Goal: Task Accomplishment & Management: Complete application form

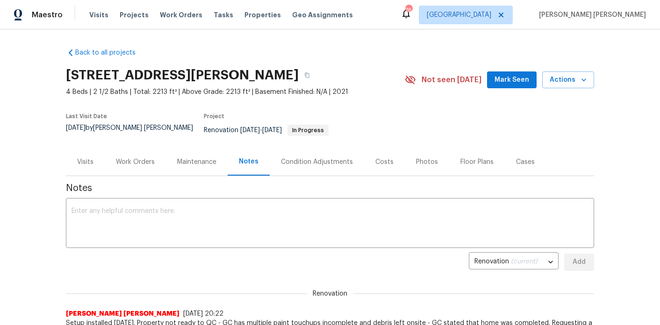
scroll to position [85, 0]
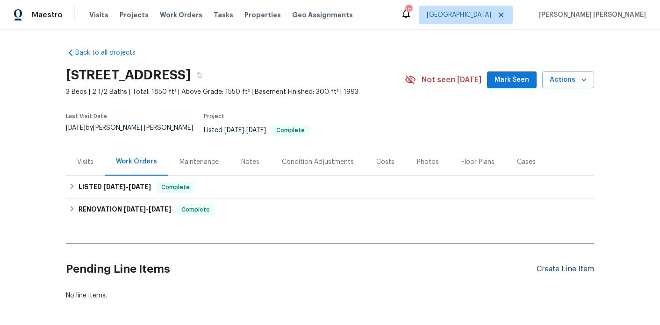
click at [588, 265] on div "Create Line Item" at bounding box center [564, 269] width 57 height 9
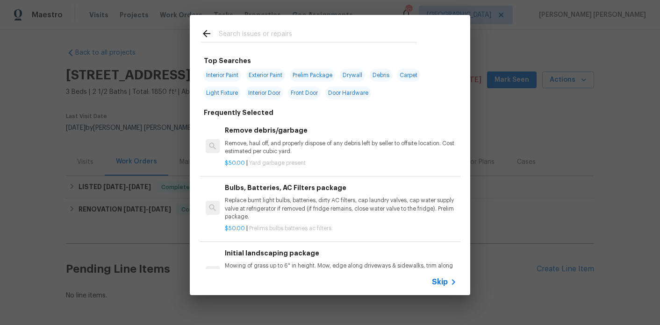
click at [288, 31] on input "text" at bounding box center [318, 35] width 198 height 14
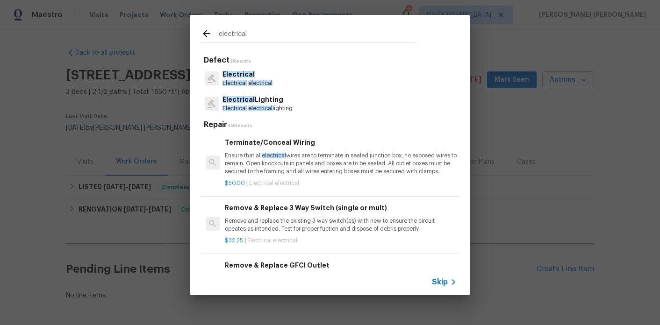
type input "electrical"
click at [277, 86] on div "Electrical Electrical electrical" at bounding box center [330, 78] width 258 height 25
click at [260, 90] on div "Electrical Electrical electrical" at bounding box center [330, 78] width 258 height 25
click at [260, 76] on p "Electrical" at bounding box center [247, 75] width 50 height 10
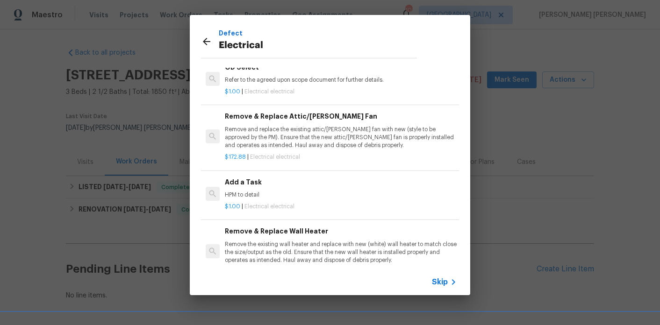
scroll to position [510, 0]
click at [251, 199] on p "HPM to detail" at bounding box center [341, 196] width 232 height 8
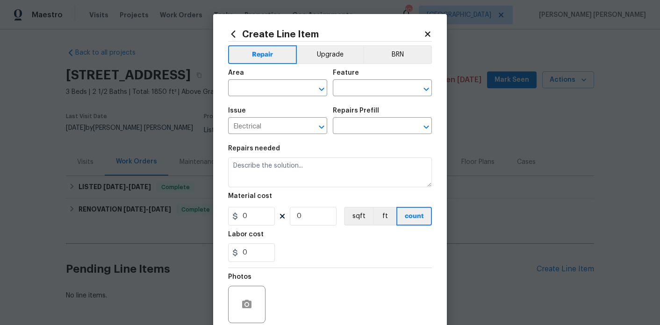
type textarea "HPM to detail"
type input "1"
type input "Add a Task $1.00"
type input "1"
click at [270, 103] on span "Issue Electrical ​" at bounding box center [277, 121] width 99 height 38
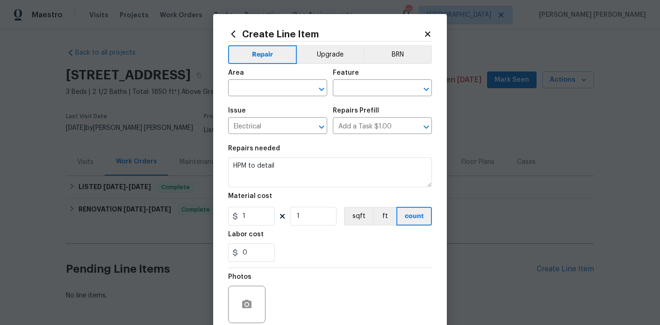
click at [270, 97] on span "Area ​" at bounding box center [277, 83] width 99 height 38
click at [272, 89] on input "text" at bounding box center [264, 89] width 73 height 14
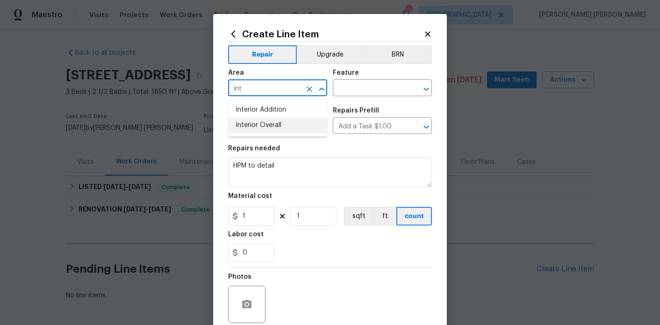
click at [270, 124] on li "Interior Overall" at bounding box center [277, 125] width 99 height 15
type input "Interior Overall"
click at [369, 93] on input "text" at bounding box center [369, 89] width 73 height 14
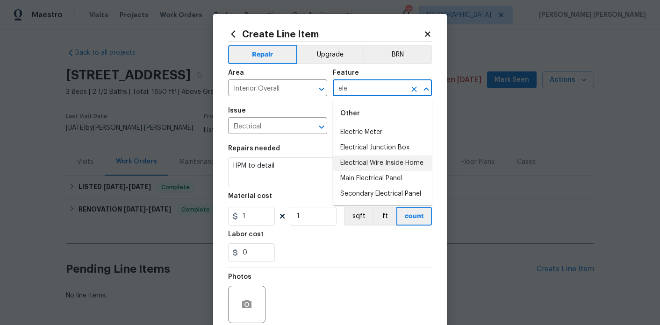
click at [371, 167] on li "Electrical Wire Inside Home" at bounding box center [382, 163] width 99 height 15
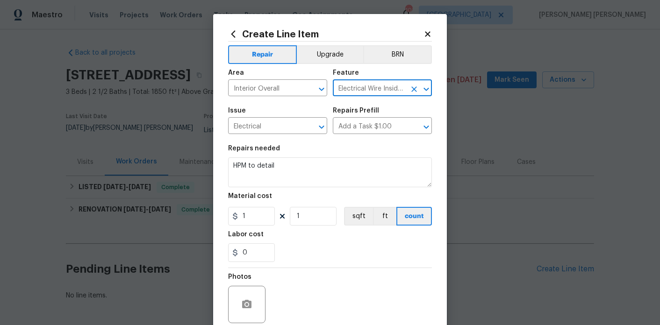
type input "Electrical Wire Inside Home"
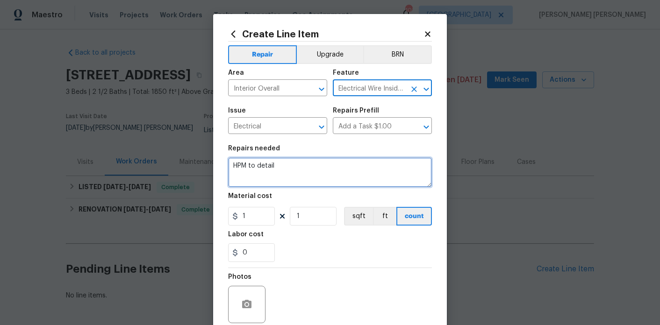
click at [336, 173] on textarea "HPM to detail" at bounding box center [330, 172] width 204 height 30
paste textarea "Please see the attached completion photos and desription for repairs below for …"
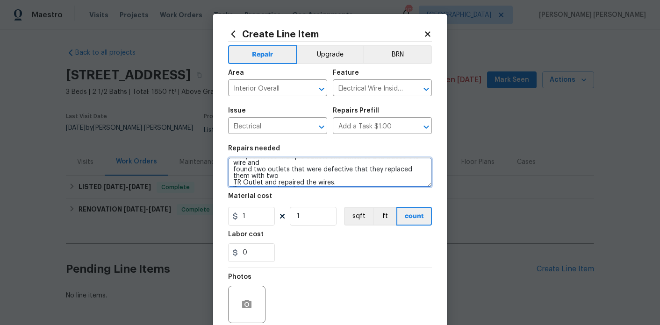
scroll to position [59, 0]
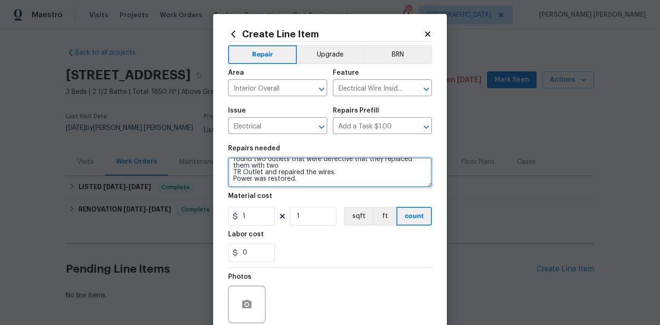
click at [232, 179] on textarea "Please see the attached completion photos and desription for repairs below for …" at bounding box center [330, 172] width 204 height 30
click at [232, 177] on textarea "Please see the attached completion photos and desription for repairs below for …" at bounding box center [330, 172] width 204 height 30
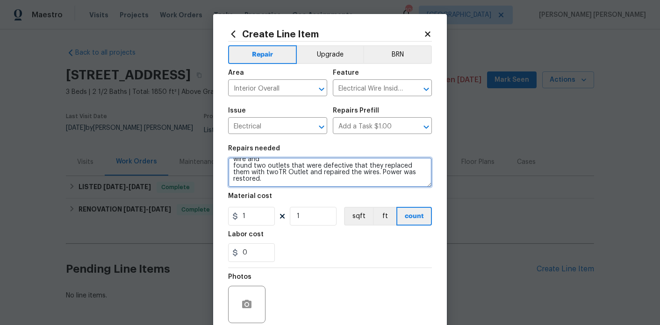
scroll to position [46, 0]
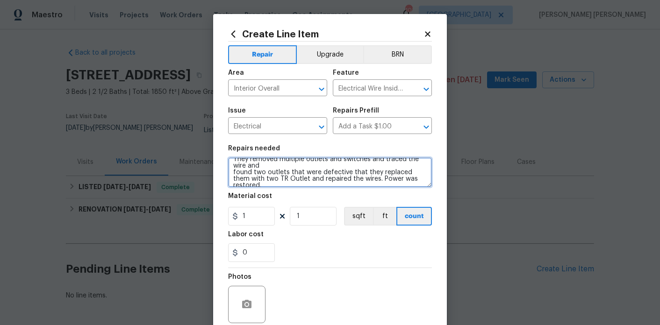
click at [232, 174] on textarea "Please see the attached completion photos and desription for repairs below for …" at bounding box center [330, 172] width 204 height 30
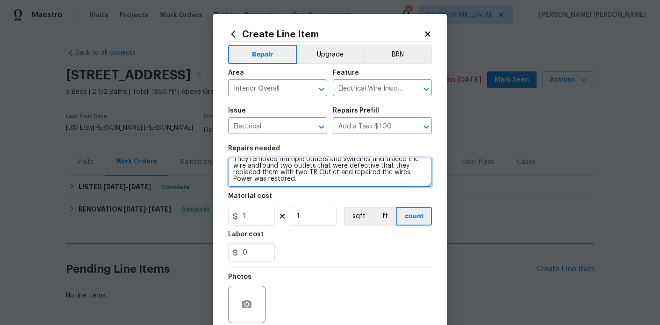
scroll to position [39, 0]
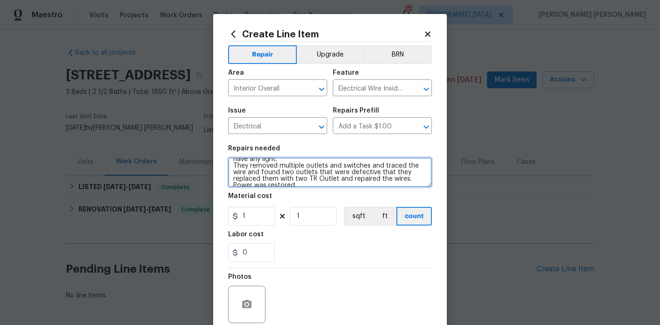
click at [234, 168] on textarea "Please see the attached completion photos and desription for repairs below for …" at bounding box center [330, 172] width 204 height 30
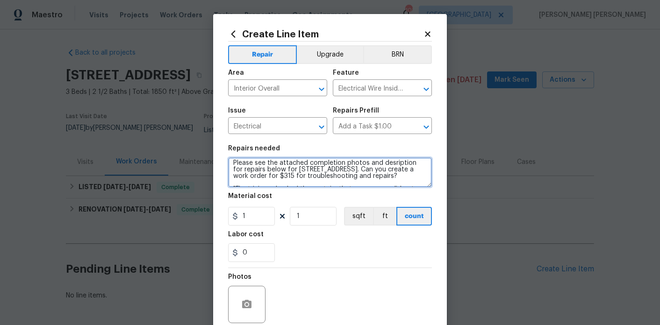
scroll to position [2, 0]
type textarea "Please see the attached completion photos and desription for repairs below for …"
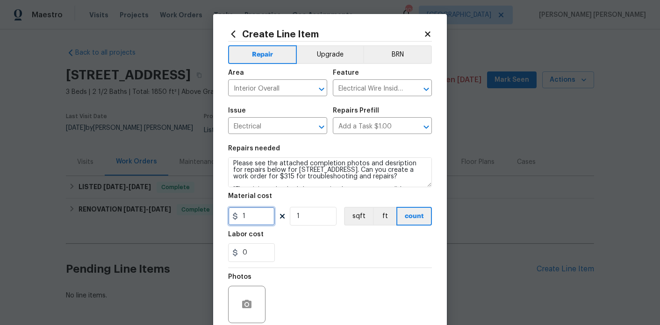
click at [259, 218] on input "1" at bounding box center [251, 216] width 47 height 19
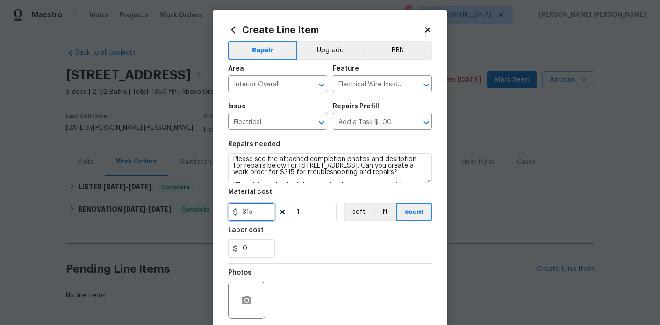
scroll to position [5, 0]
type input "315"
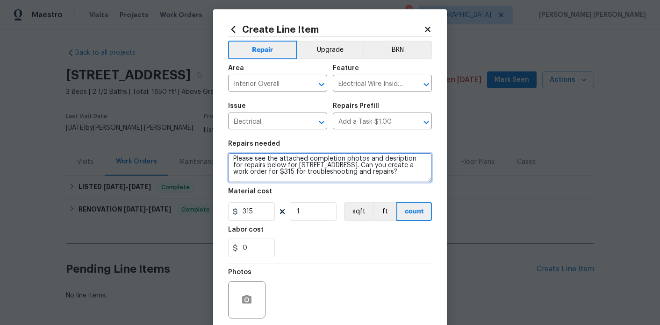
scroll to position [0, 0]
drag, startPoint x: 423, startPoint y: 172, endPoint x: 227, endPoint y: 147, distance: 197.8
click at [227, 147] on div "Create Line Item Repair Upgrade BRN Area Interior Overall ​ Feature Electrical …" at bounding box center [330, 196] width 234 height 374
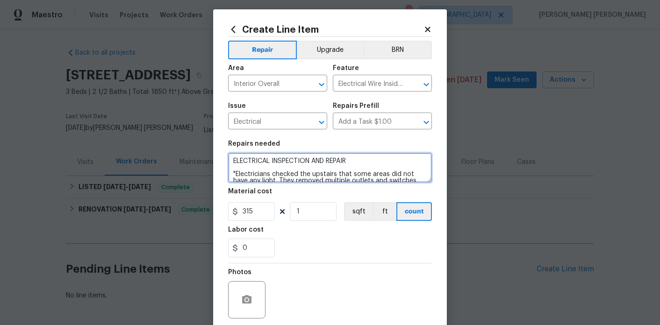
scroll to position [78, 0]
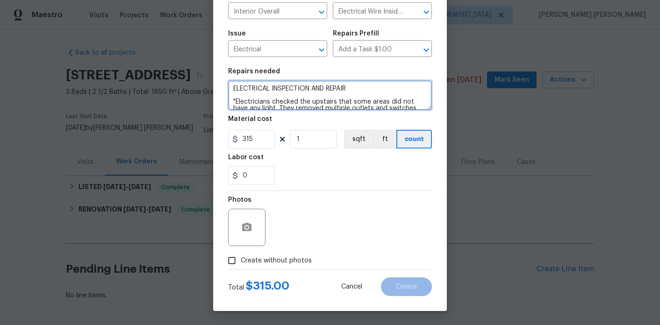
type textarea "ELECTRICAL INSPECTION AND REPAIR "Electricians checked the upstairs that some a…"
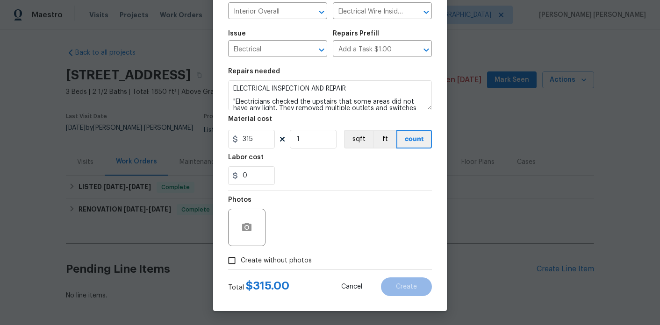
click at [272, 263] on span "Create without photos" at bounding box center [276, 261] width 71 height 10
click at [241, 263] on input "Create without photos" at bounding box center [232, 261] width 18 height 18
checkbox input "true"
click at [318, 234] on textarea at bounding box center [352, 227] width 159 height 37
click at [404, 292] on button "Create" at bounding box center [406, 287] width 51 height 19
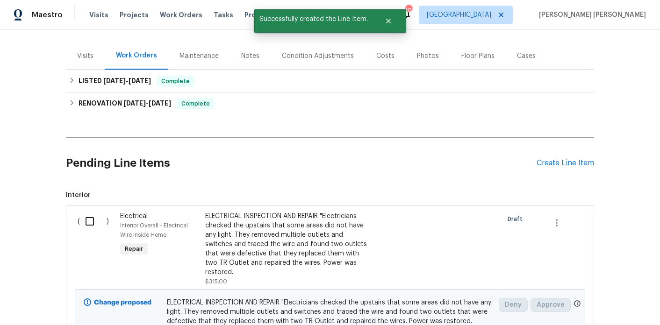
scroll to position [126, 0]
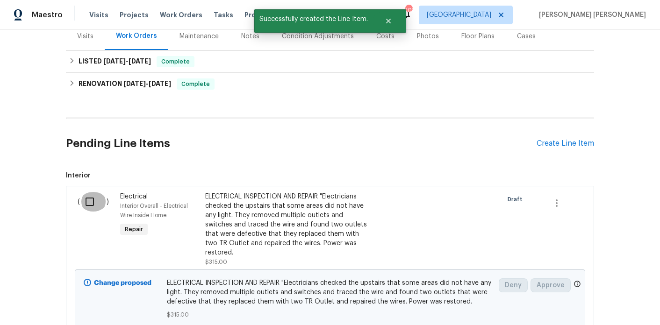
click at [94, 198] on input "checkbox" at bounding box center [93, 202] width 27 height 20
checkbox input "true"
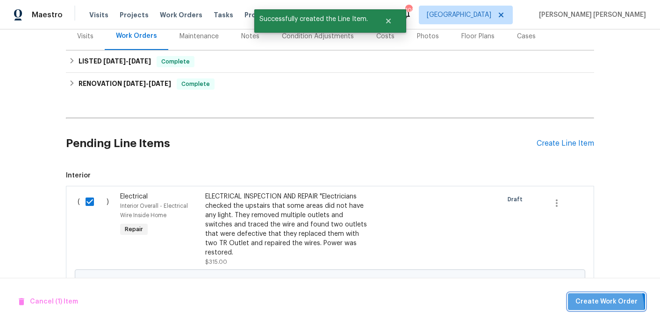
click at [596, 308] on button "Create Work Order" at bounding box center [606, 301] width 77 height 17
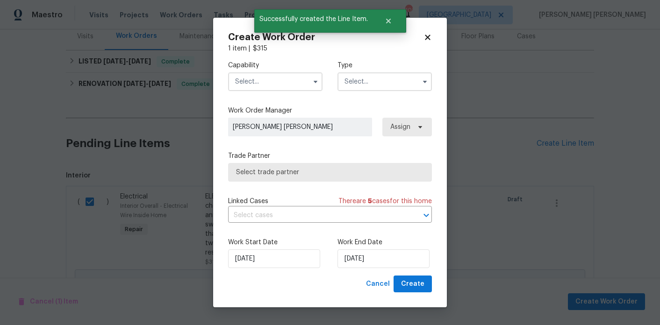
click at [278, 83] on input "text" at bounding box center [275, 81] width 94 height 19
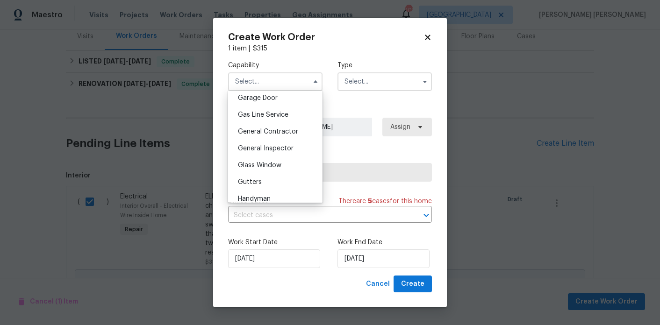
scroll to position [417, 0]
click at [278, 136] on div "General Contractor" at bounding box center [275, 131] width 90 height 17
type input "General Contractor"
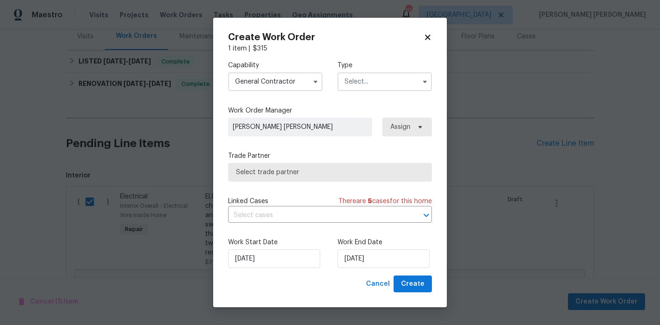
click at [380, 83] on input "text" at bounding box center [384, 81] width 94 height 19
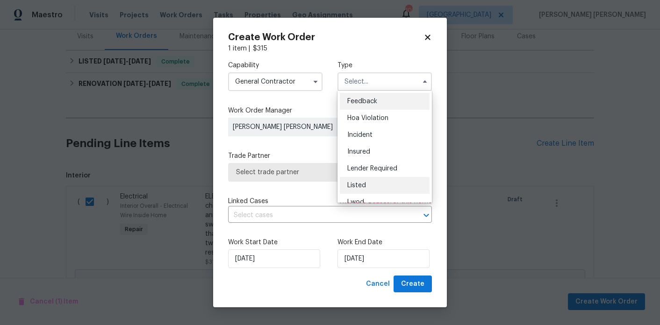
scroll to position [3, 0]
click at [362, 185] on span "Listed" at bounding box center [356, 182] width 19 height 7
type input "Listed"
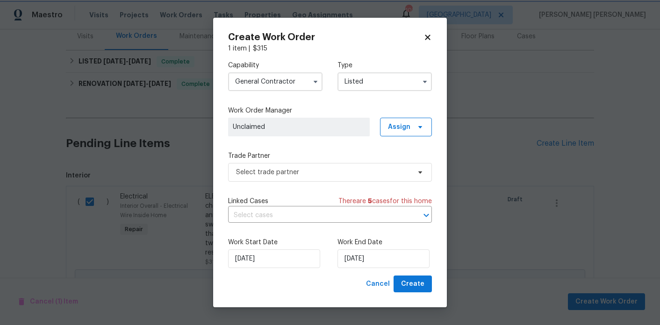
scroll to position [0, 0]
click at [408, 127] on span "Assign" at bounding box center [399, 126] width 22 height 9
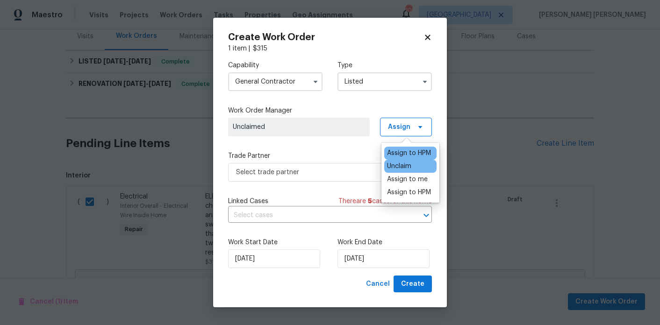
click at [411, 149] on div "Assign to HPM" at bounding box center [409, 153] width 44 height 9
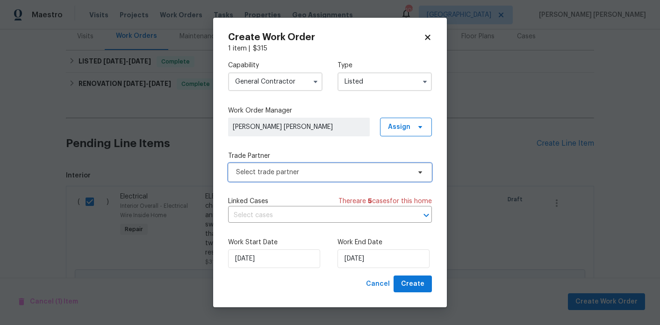
click at [310, 180] on span "Select trade partner" at bounding box center [330, 172] width 204 height 19
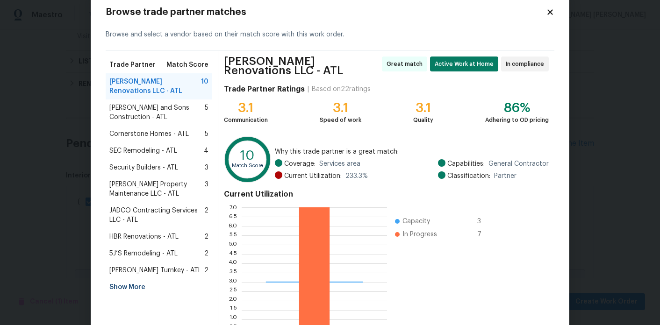
scroll to position [22, 0]
click at [134, 289] on div "Show More" at bounding box center [159, 287] width 107 height 17
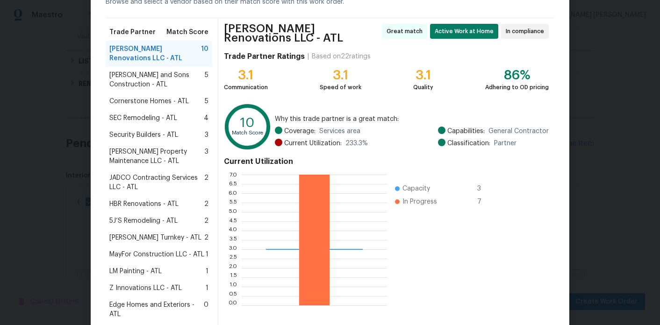
scroll to position [55, 0]
click at [179, 254] on span "MayFor Construction LLC - ATL" at bounding box center [156, 254] width 95 height 9
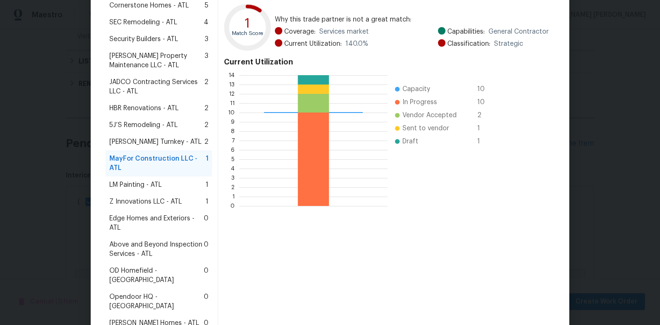
scroll to position [240, 0]
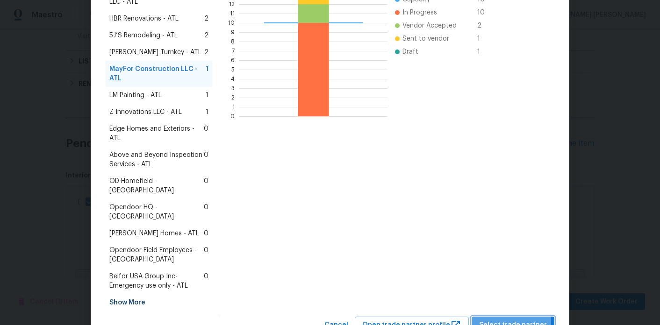
click at [487, 320] on span "Select trade partner" at bounding box center [513, 326] width 68 height 12
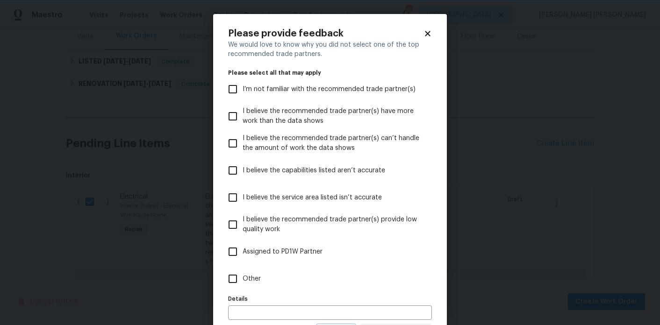
scroll to position [0, 0]
click at [276, 279] on label "Other" at bounding box center [323, 278] width 201 height 27
click at [243, 279] on input "Other" at bounding box center [233, 279] width 20 height 20
checkbox input "true"
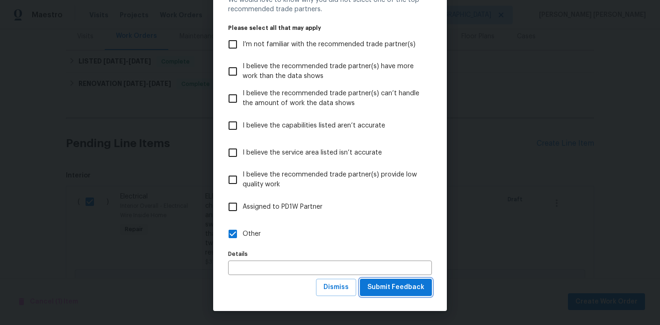
click at [395, 290] on span "Submit Feedback" at bounding box center [395, 288] width 57 height 12
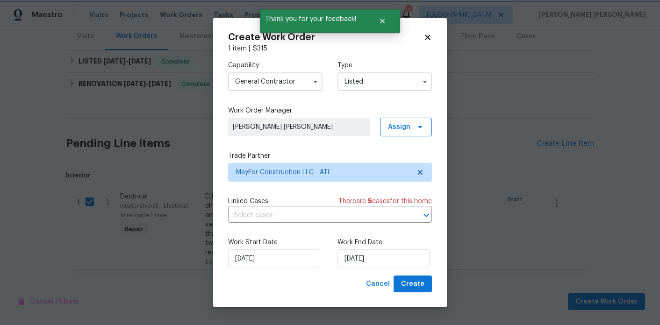
scroll to position [0, 0]
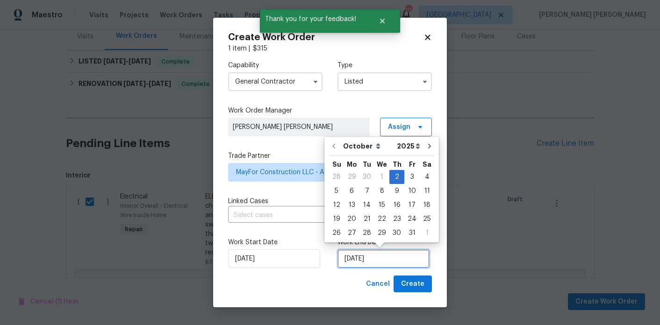
click at [367, 257] on input "[DATE]" at bounding box center [383, 259] width 92 height 19
click at [404, 180] on div "3" at bounding box center [411, 177] width 15 height 13
type input "[DATE]"
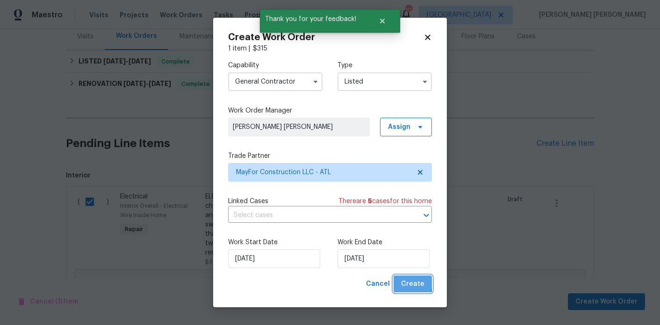
click at [408, 281] on span "Create" at bounding box center [412, 285] width 23 height 12
checkbox input "false"
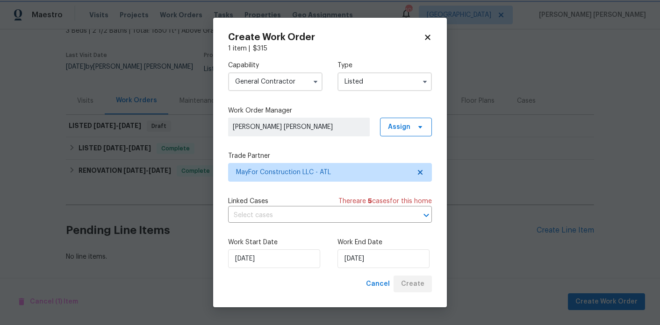
scroll to position [55, 0]
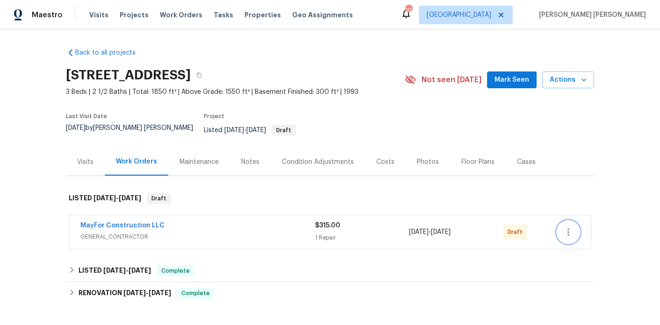
click at [571, 227] on icon "button" at bounding box center [568, 232] width 11 height 11
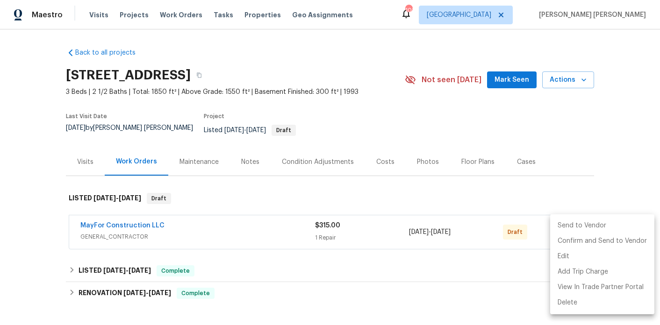
click at [573, 228] on li "Send to Vendor" at bounding box center [602, 225] width 104 height 15
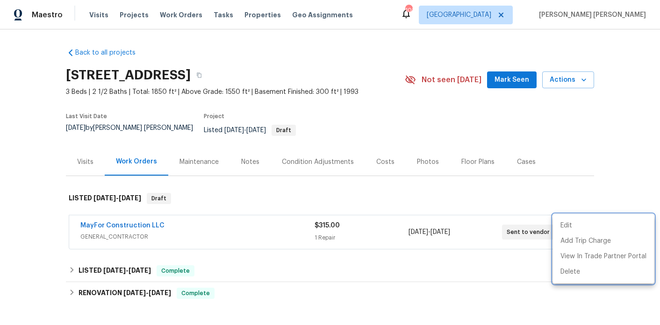
click at [479, 191] on div at bounding box center [330, 162] width 660 height 325
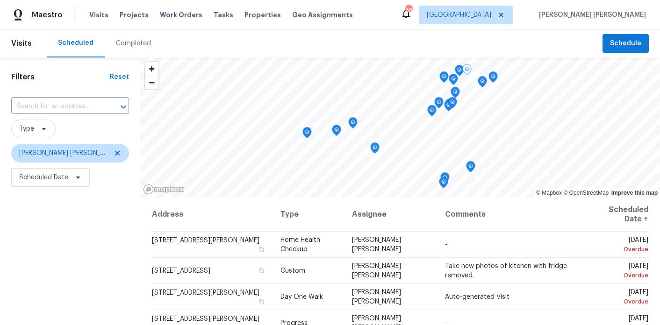
scroll to position [322, 0]
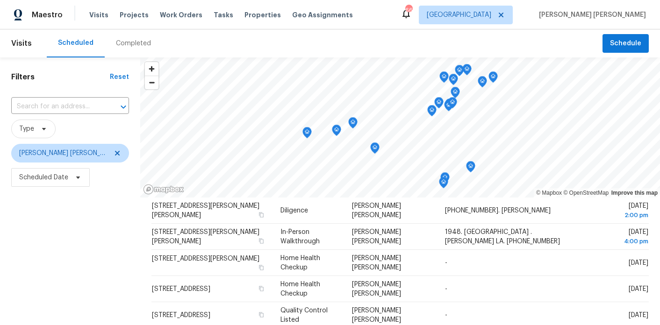
click at [303, 135] on icon "Map marker" at bounding box center [307, 133] width 8 height 11
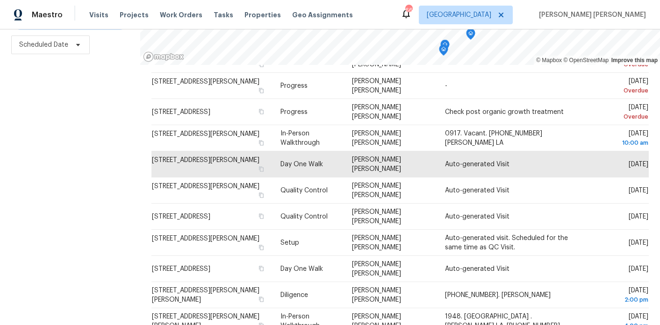
scroll to position [103, 0]
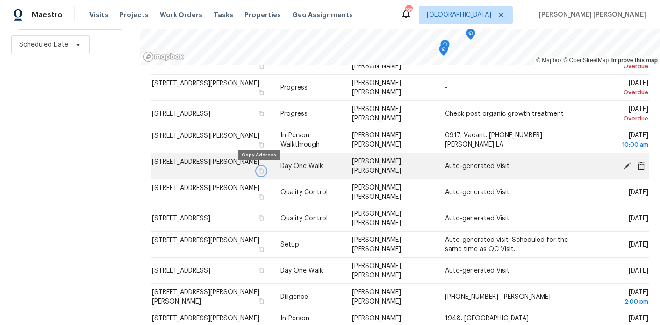
click at [258, 171] on icon "button" at bounding box center [261, 171] width 6 height 6
